Goal: Task Accomplishment & Management: Manage account settings

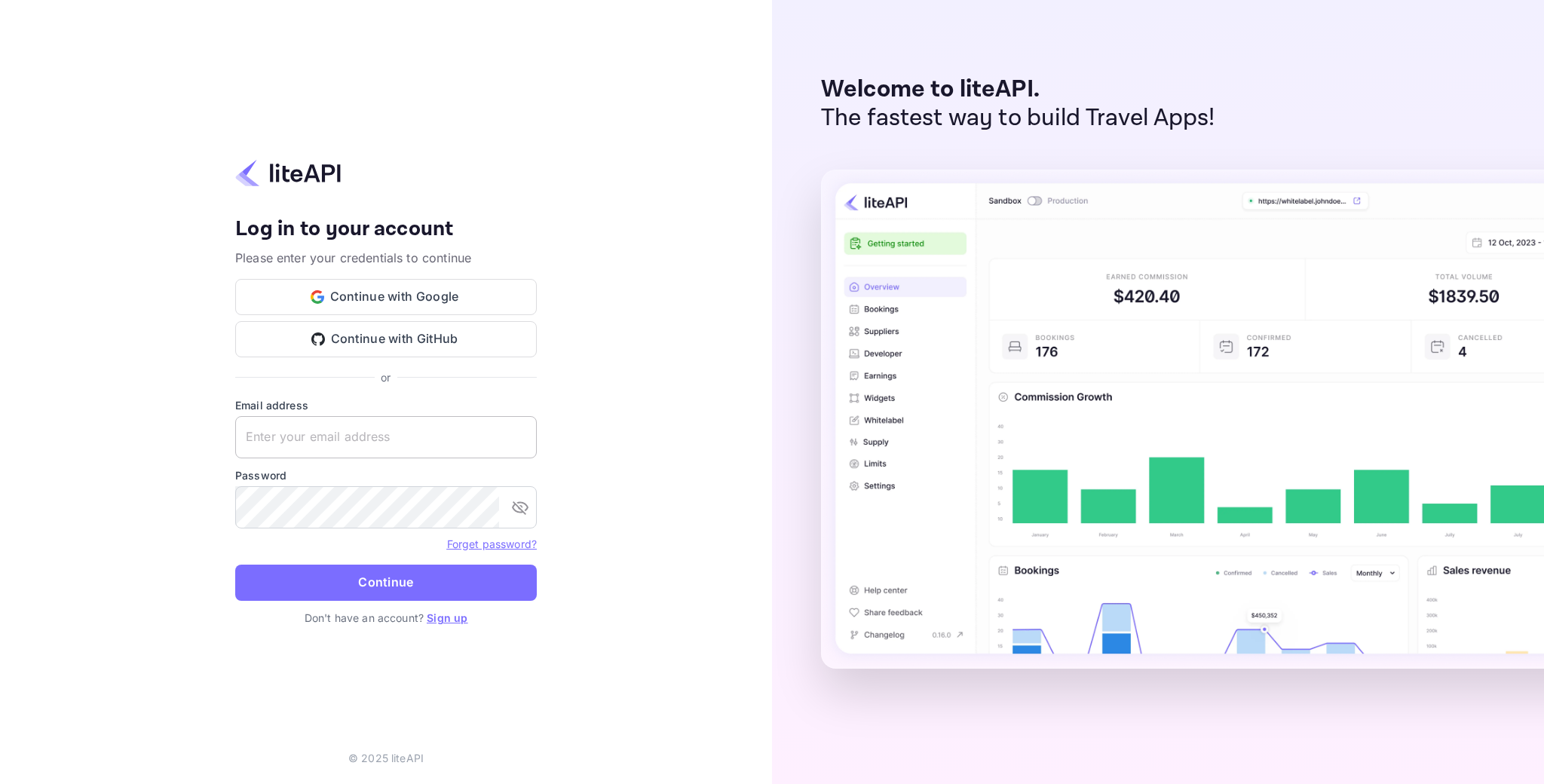
click at [428, 441] on input "text" at bounding box center [386, 437] width 302 height 42
type input "[EMAIL_ADDRESS][DOMAIN_NAME]"
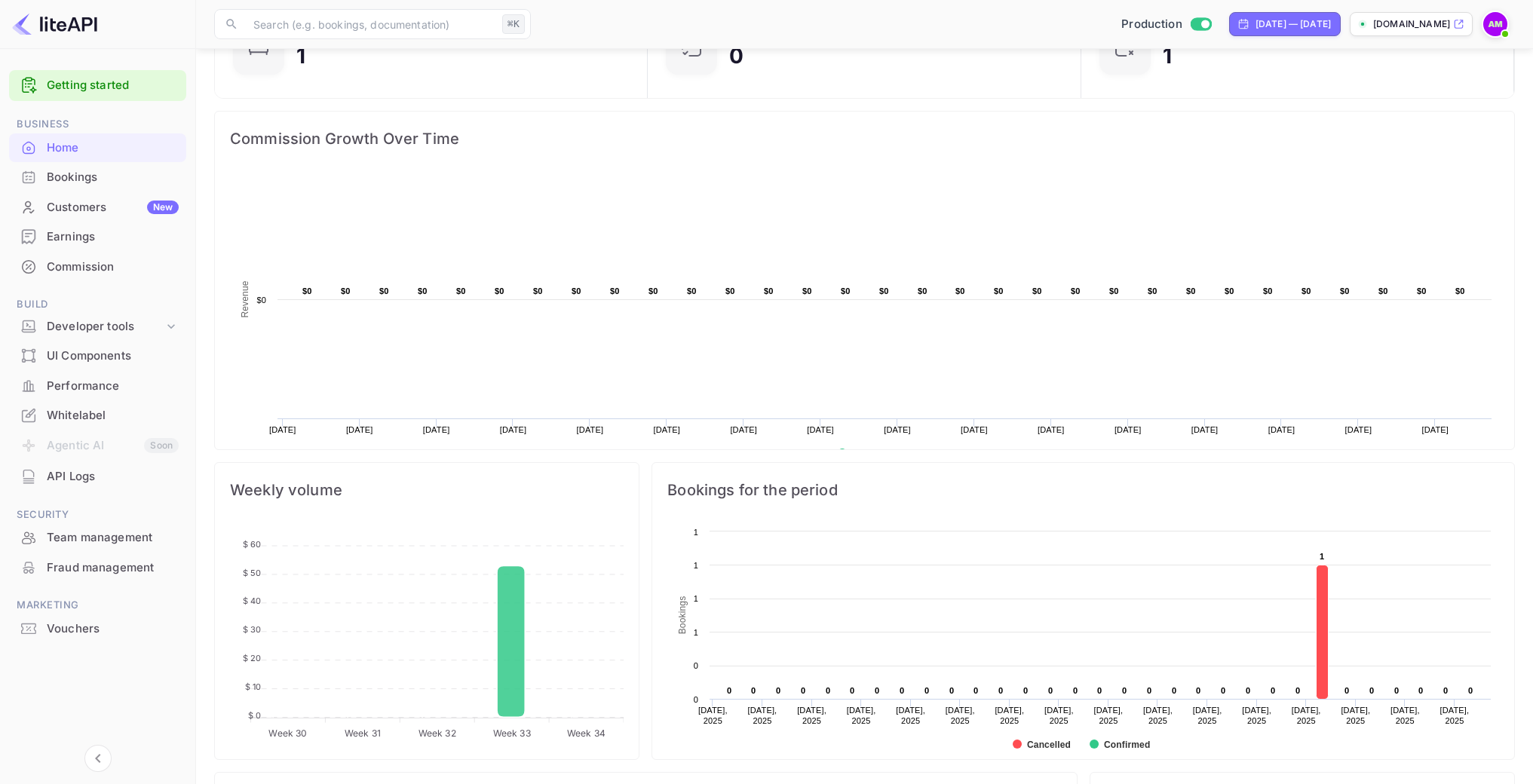
scroll to position [164, 0]
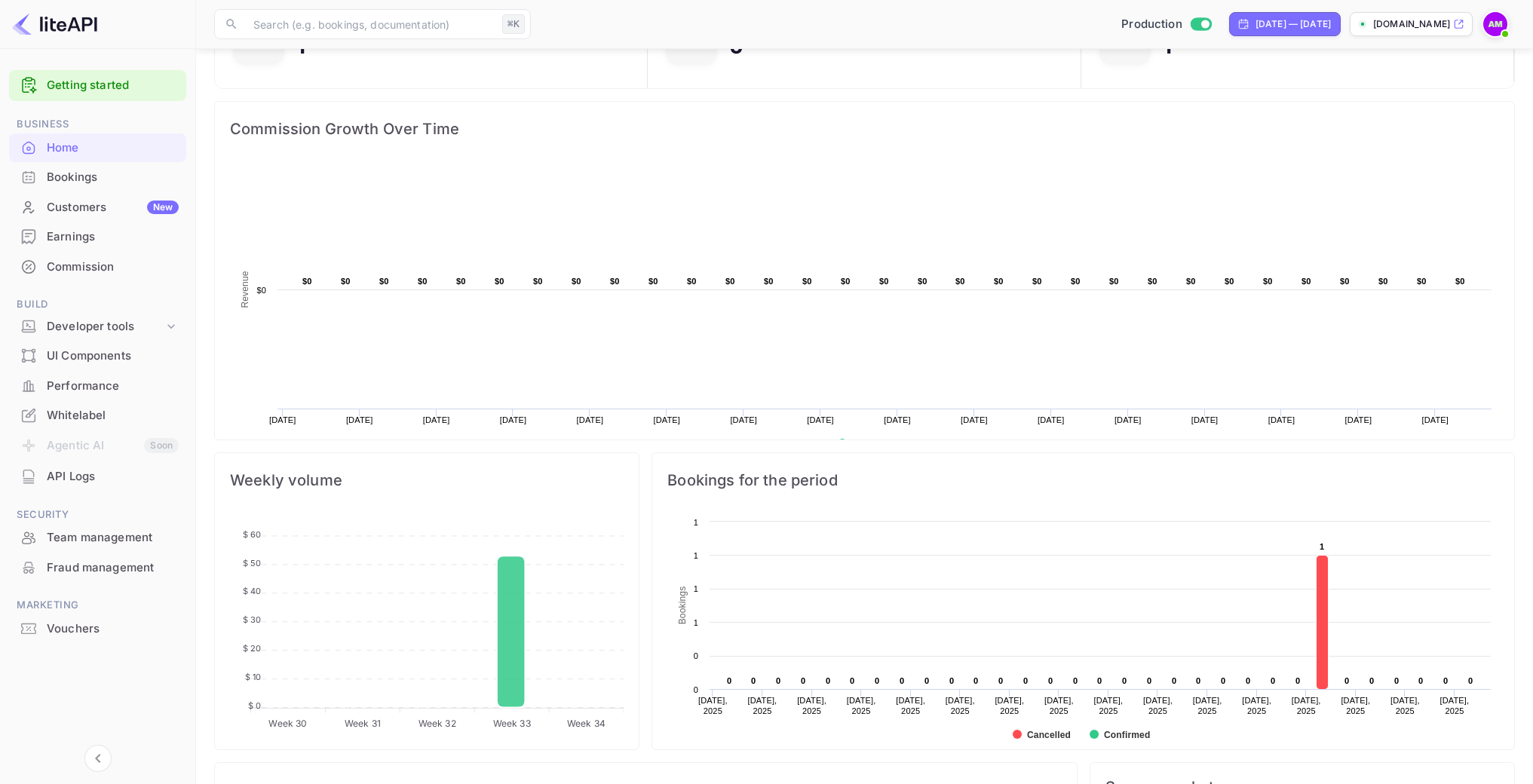
click at [68, 181] on div "Bookings" at bounding box center [112, 178] width 132 height 18
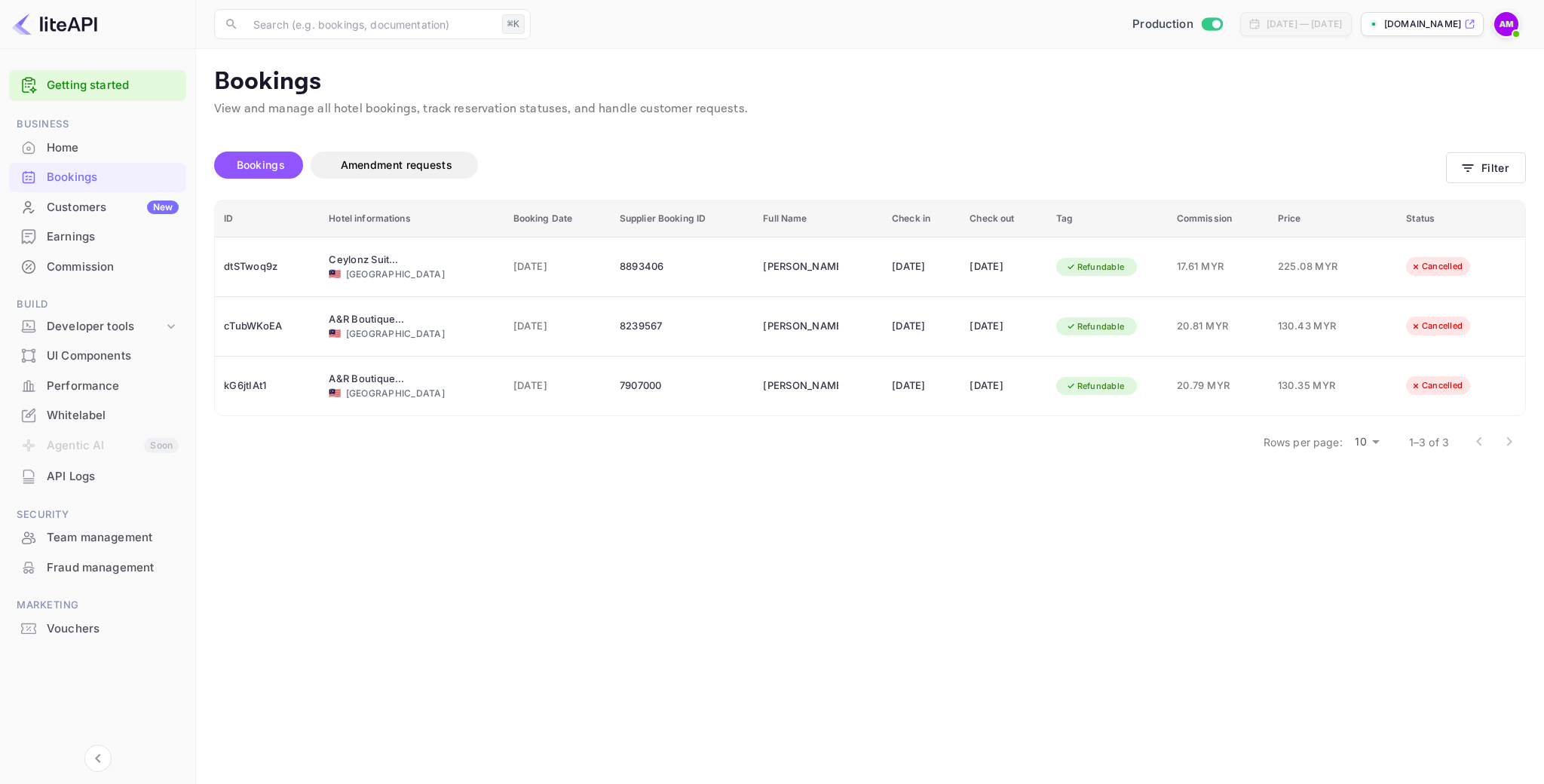
click at [653, 494] on main "Bookings View and manage all hotel bookings, track reservation statuses, and ha…" at bounding box center [870, 416] width 1348 height 734
click at [522, 565] on main "Bookings View and manage all hotel bookings, track reservation statuses, and ha…" at bounding box center [870, 416] width 1348 height 734
